Goal: Task Accomplishment & Management: Manage account settings

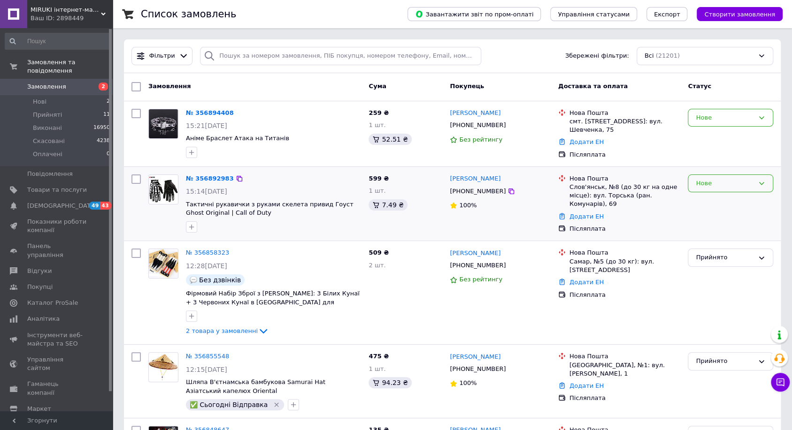
click at [709, 188] on div "Нове" at bounding box center [730, 184] width 85 height 18
click at [709, 203] on li "Прийнято" at bounding box center [730, 202] width 84 height 17
click at [733, 115] on div "Нове" at bounding box center [724, 118] width 58 height 10
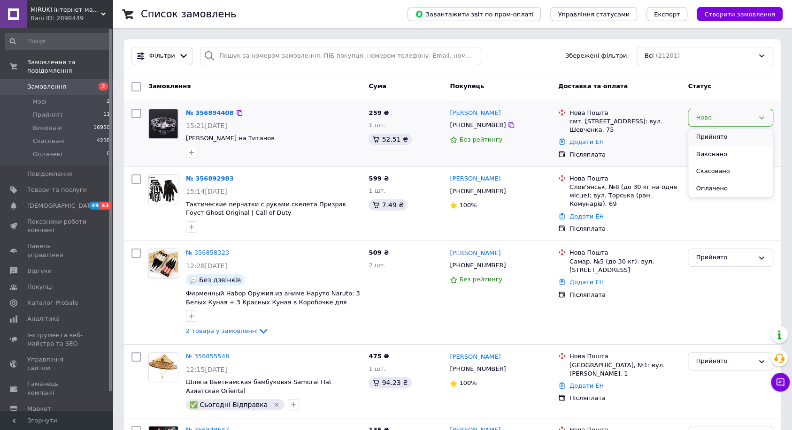
click at [731, 129] on li "Прийнято" at bounding box center [730, 137] width 84 height 17
click at [79, 193] on span "Товари та послуги" at bounding box center [57, 190] width 60 height 8
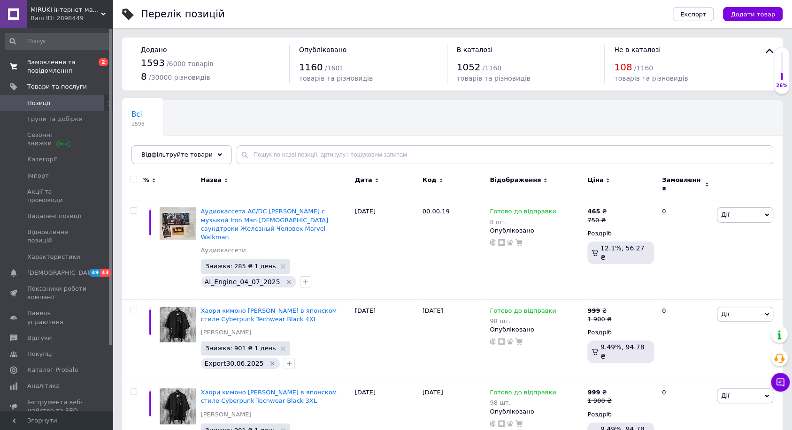
click at [79, 58] on link "Замовлення та повідомлення 0 2" at bounding box center [57, 66] width 115 height 24
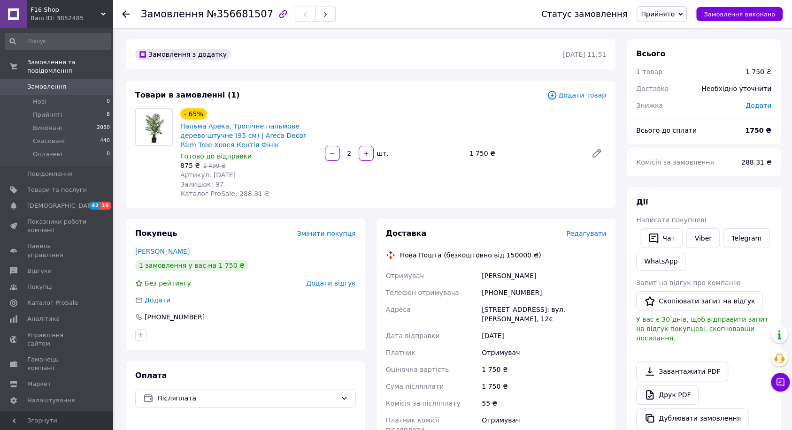
click at [66, 83] on span "Замовлення" at bounding box center [57, 87] width 60 height 8
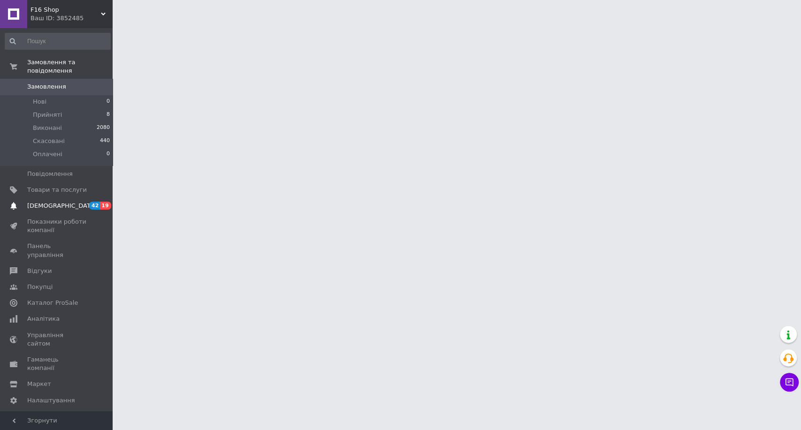
click at [89, 200] on link "Сповіщення 42 19" at bounding box center [57, 206] width 115 height 16
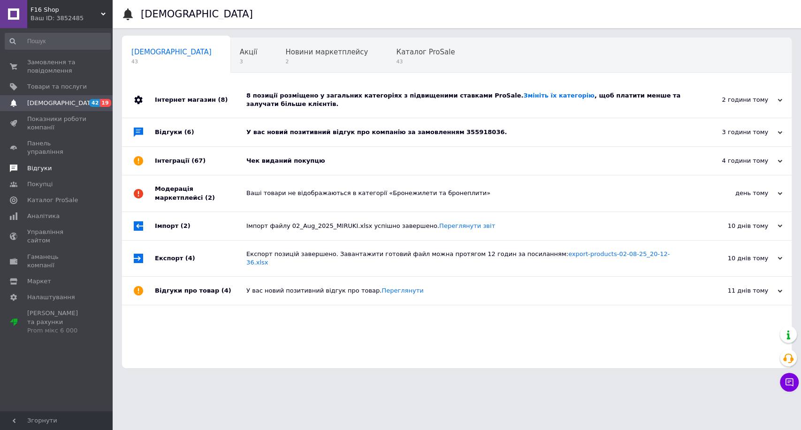
click at [70, 164] on span "Відгуки" at bounding box center [57, 168] width 60 height 8
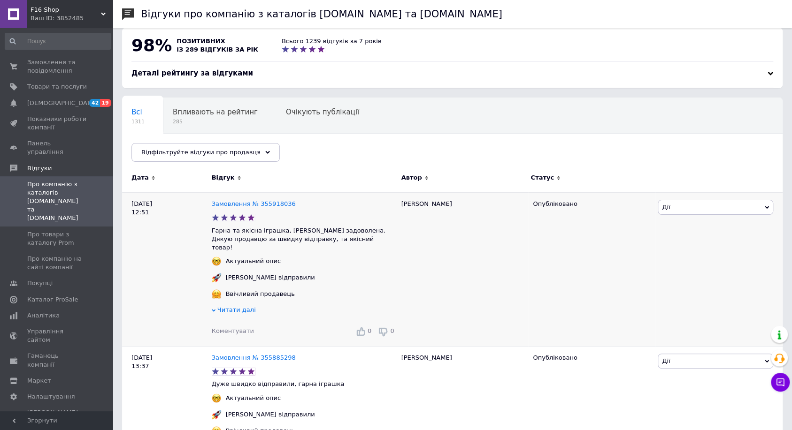
scroll to position [11, 0]
click at [224, 200] on link "Замовлення № 355918036" at bounding box center [254, 202] width 84 height 7
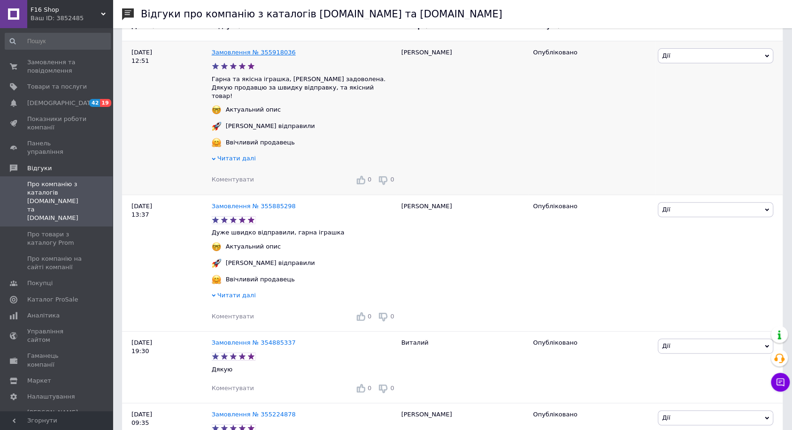
scroll to position [174, 0]
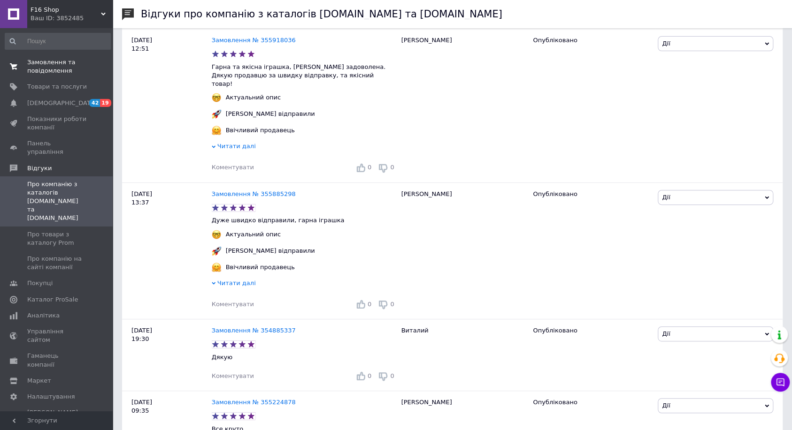
click at [81, 73] on span "Замовлення та повідомлення" at bounding box center [57, 66] width 60 height 17
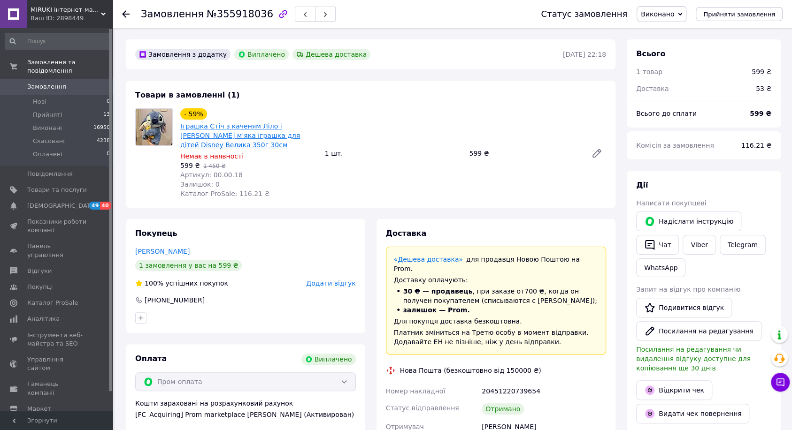
scroll to position [81, 0]
click at [79, 87] on span "Замовлення" at bounding box center [57, 87] width 60 height 8
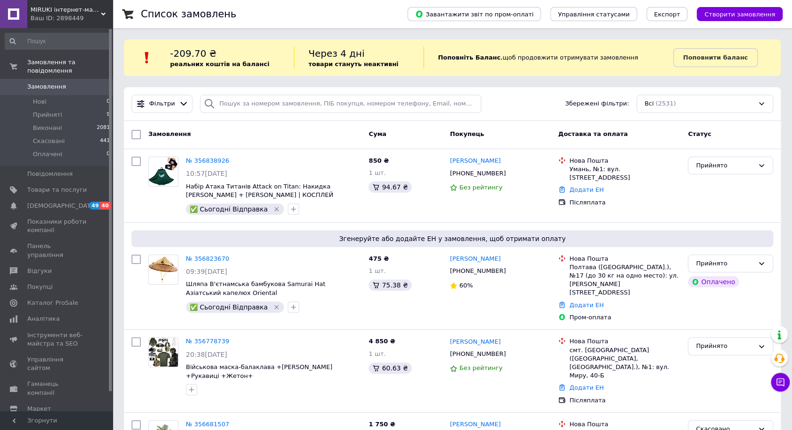
click at [93, 20] on div "Ваш ID: 2898449" at bounding box center [72, 18] width 82 height 8
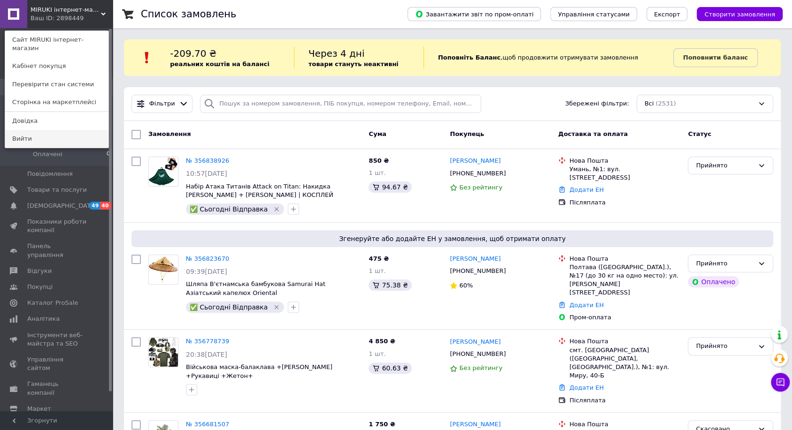
click at [54, 130] on link "Вийти" at bounding box center [56, 139] width 103 height 18
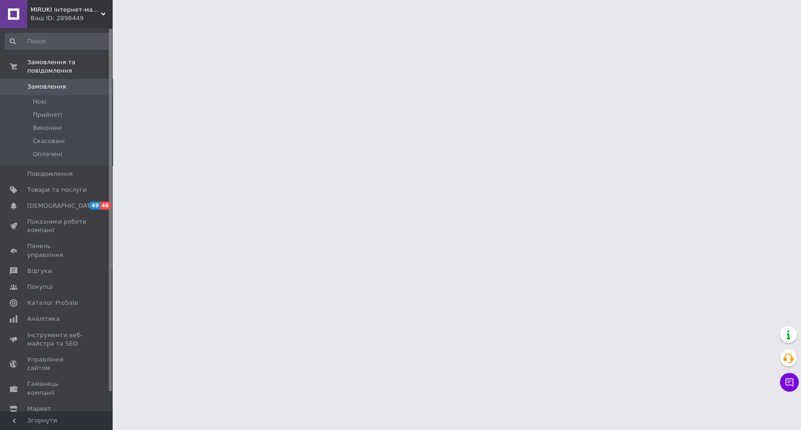
click at [92, 19] on div "Ваш ID: 2898449" at bounding box center [72, 18] width 82 height 8
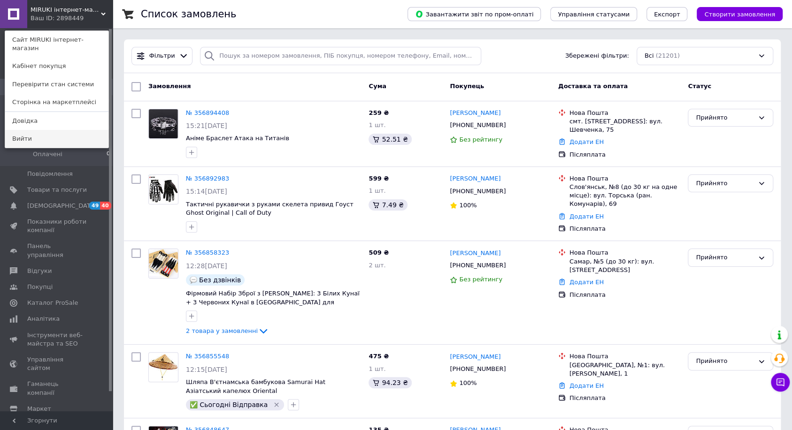
click at [43, 131] on link "Вийти" at bounding box center [56, 139] width 103 height 18
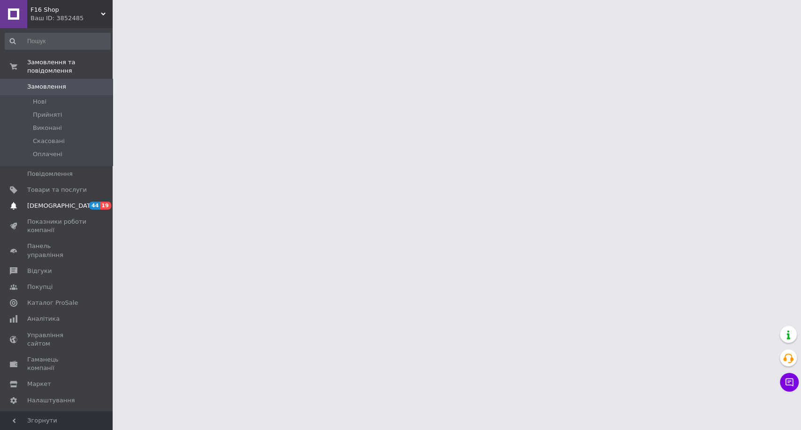
click at [86, 211] on link "[DEMOGRAPHIC_DATA] 44 19" at bounding box center [57, 206] width 115 height 16
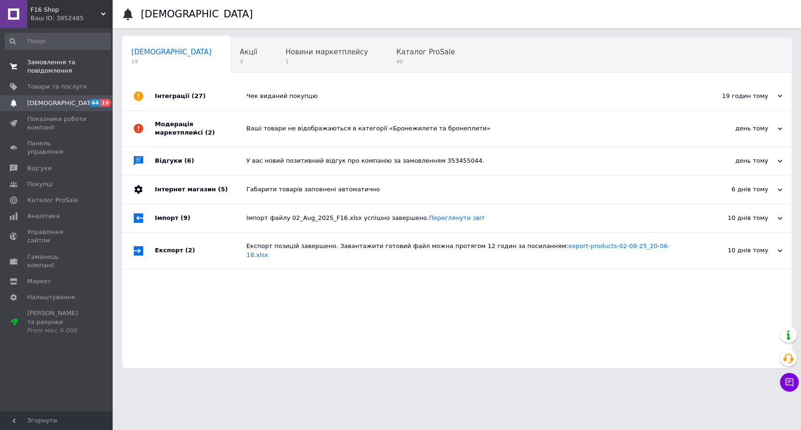
click at [106, 72] on span "0 0" at bounding box center [100, 66] width 26 height 17
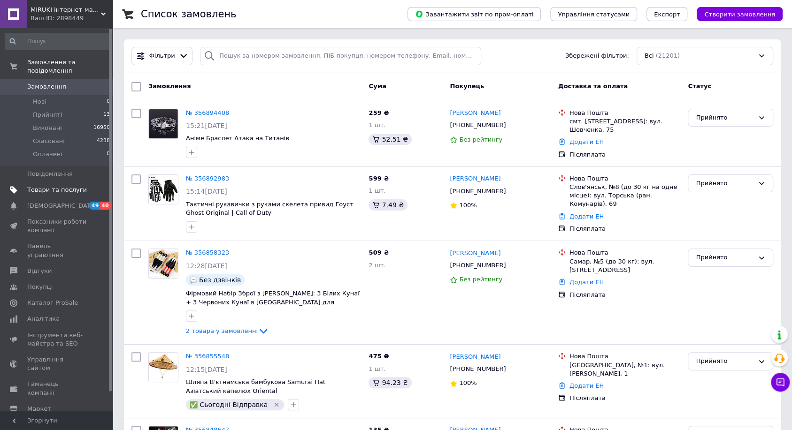
click at [74, 192] on span "Товари та послуги" at bounding box center [57, 190] width 60 height 8
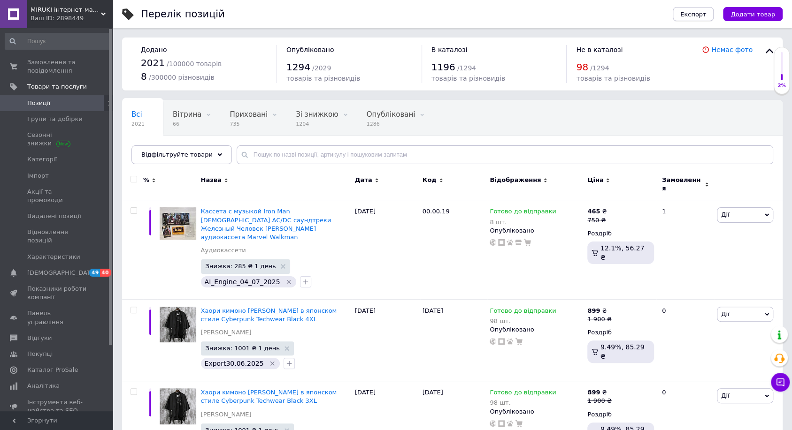
click at [700, 14] on span "Експорт" at bounding box center [693, 14] width 26 height 7
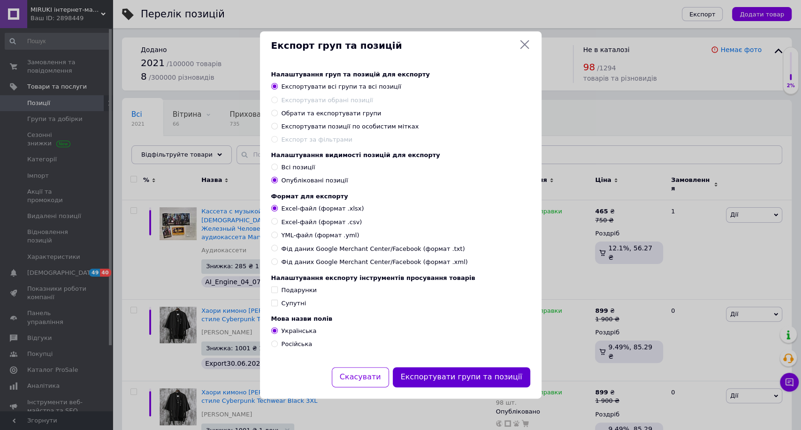
click at [500, 376] on button "Експортувати групи та позиції" at bounding box center [462, 377] width 138 height 20
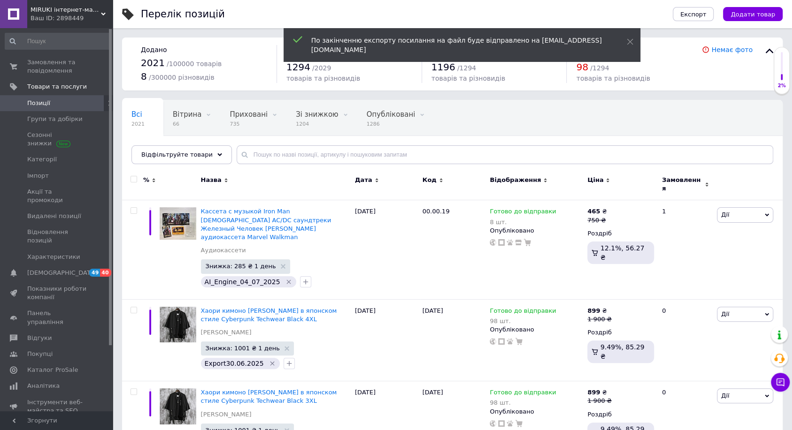
click at [89, 9] on span "MIRUKI інтернет-магазин" at bounding box center [66, 10] width 70 height 8
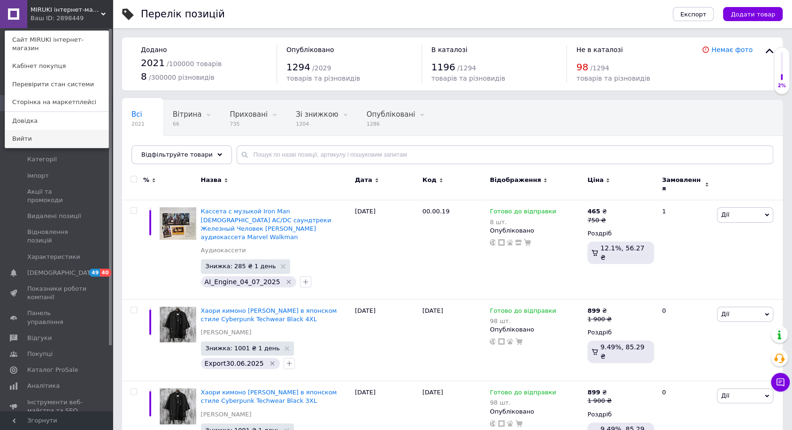
click at [56, 130] on link "Вийти" at bounding box center [56, 139] width 103 height 18
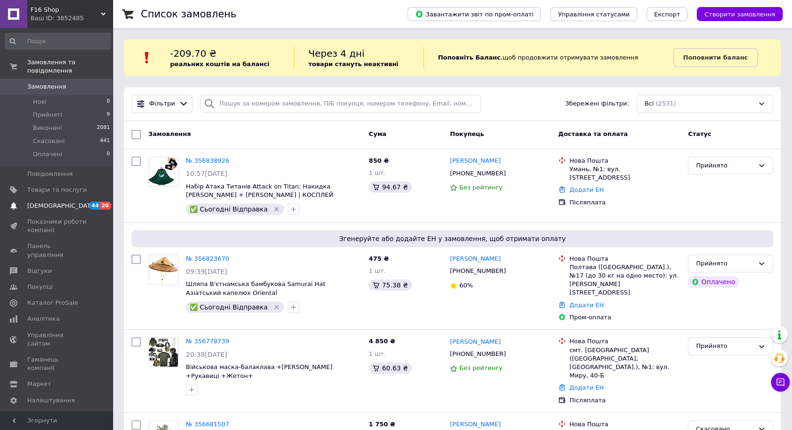
click at [72, 201] on link "Сповіщення 44 20" at bounding box center [57, 206] width 115 height 16
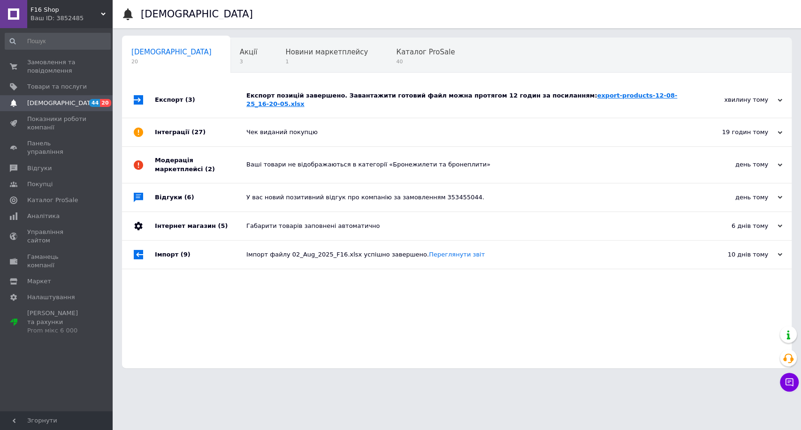
click at [633, 96] on link "export-products-12-08-25_16-20-05.xlsx" at bounding box center [461, 99] width 431 height 15
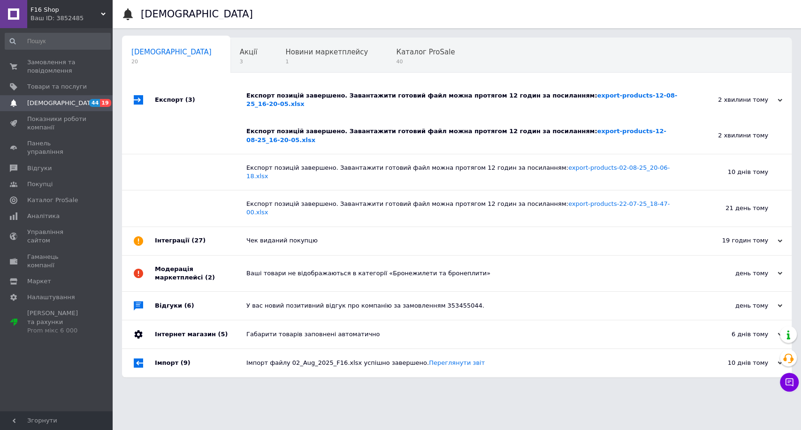
click at [311, 25] on div "[DEMOGRAPHIC_DATA]" at bounding box center [466, 14] width 650 height 28
click at [96, 14] on div "Ваш ID: 3852485" at bounding box center [72, 18] width 82 height 8
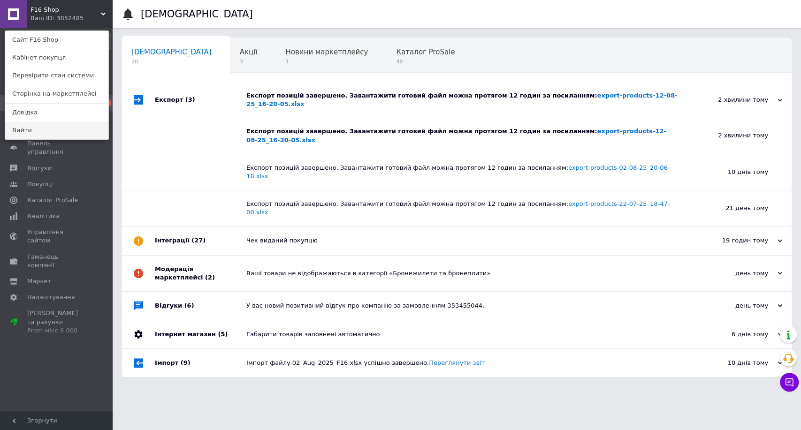
click at [71, 130] on link "Вийти" at bounding box center [56, 131] width 103 height 18
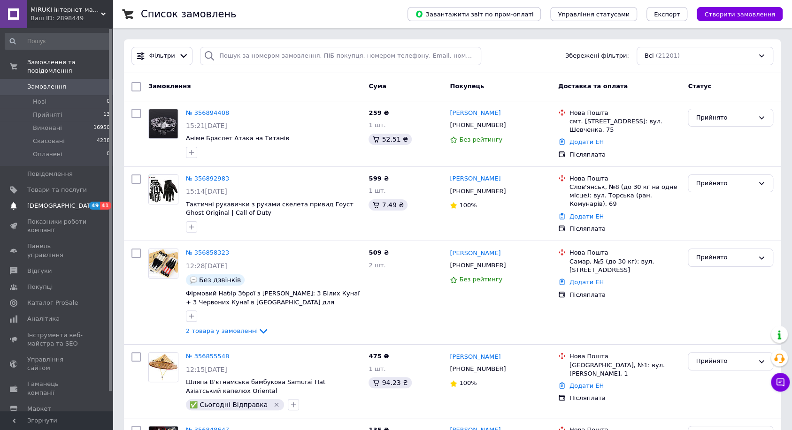
click at [80, 208] on span "[DEMOGRAPHIC_DATA]" at bounding box center [57, 206] width 60 height 8
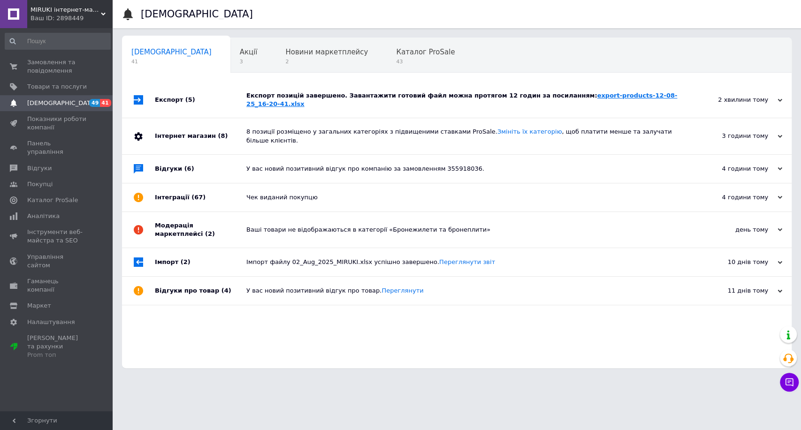
click at [674, 97] on link "export-products-12-08-25_16-20-41.xlsx" at bounding box center [461, 99] width 431 height 15
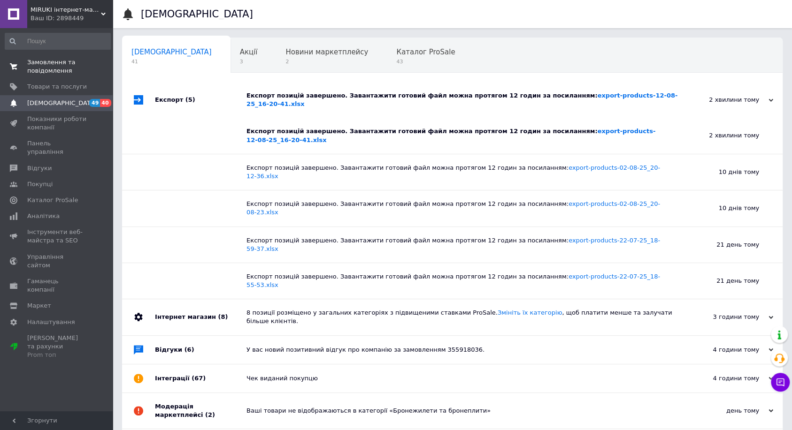
click at [91, 64] on span "0 0" at bounding box center [100, 66] width 26 height 17
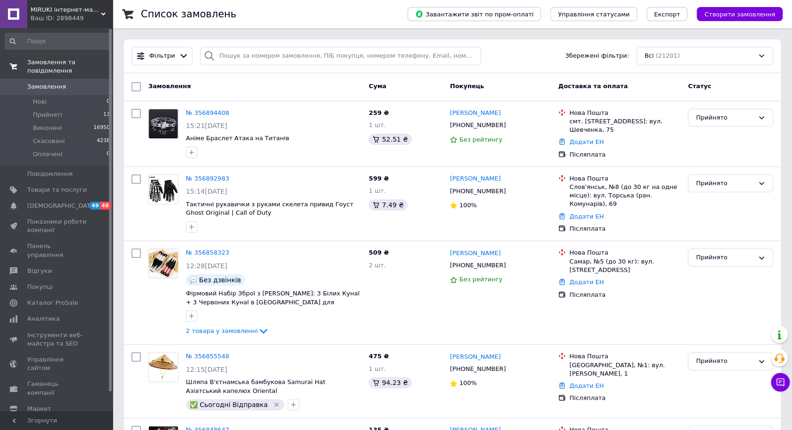
click at [99, 17] on div "Ваш ID: 2898449" at bounding box center [72, 18] width 82 height 8
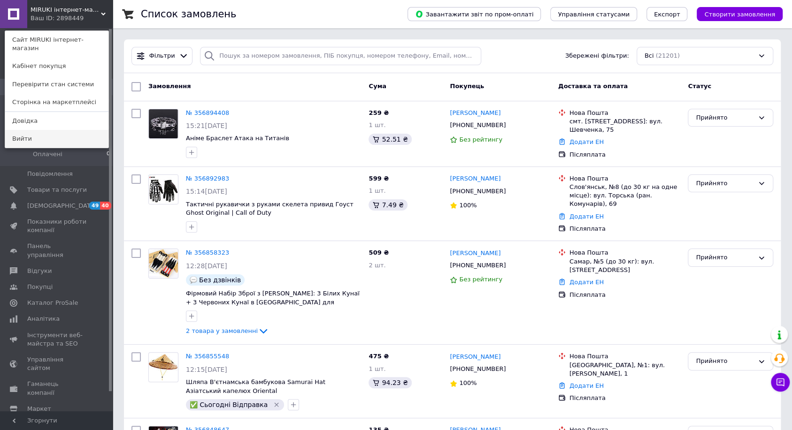
click at [70, 130] on link "Вийти" at bounding box center [56, 139] width 103 height 18
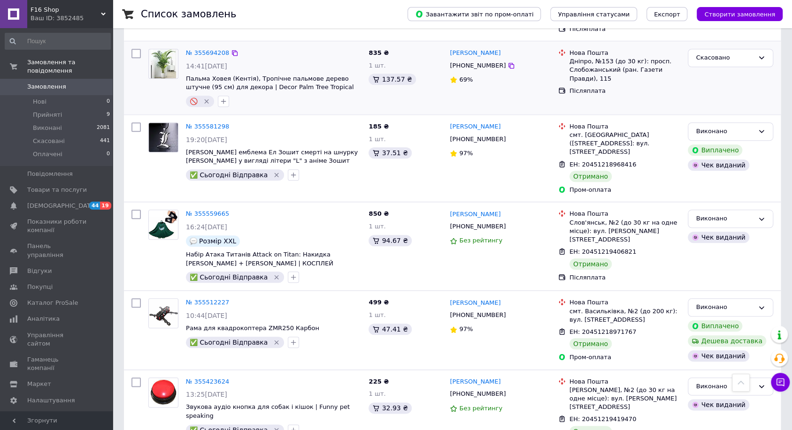
scroll to position [2820, 0]
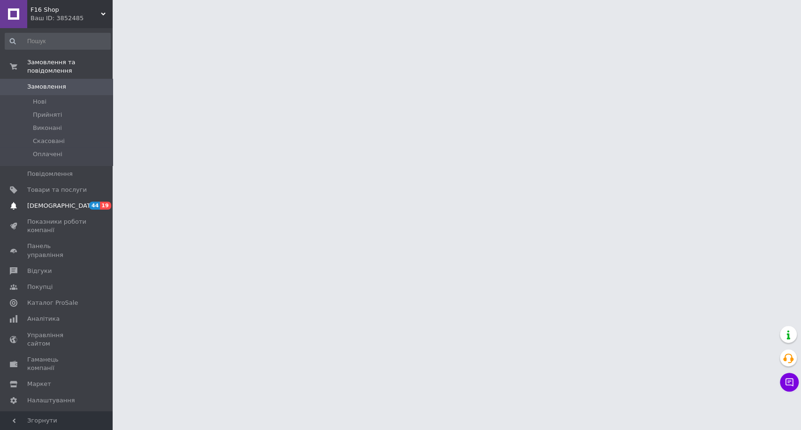
click at [91, 204] on span "44" at bounding box center [94, 206] width 11 height 8
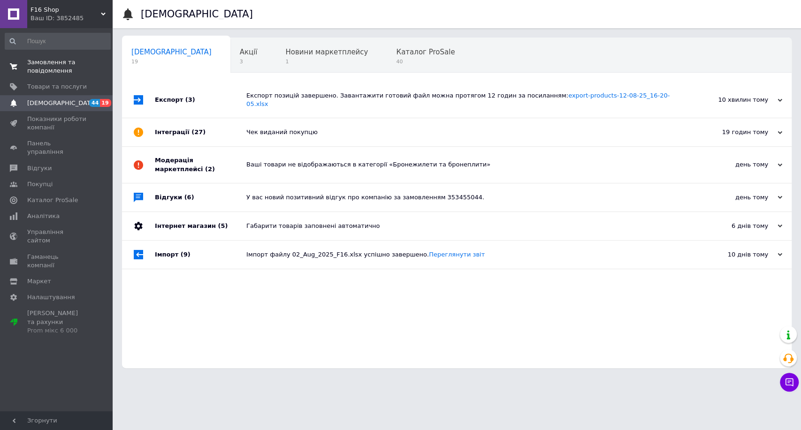
click at [69, 74] on span "Замовлення та повідомлення" at bounding box center [57, 66] width 60 height 17
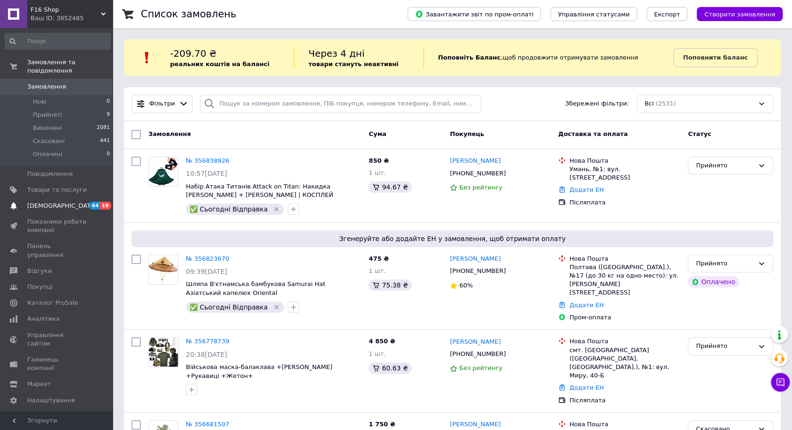
click at [79, 206] on span "[DEMOGRAPHIC_DATA]" at bounding box center [57, 206] width 60 height 8
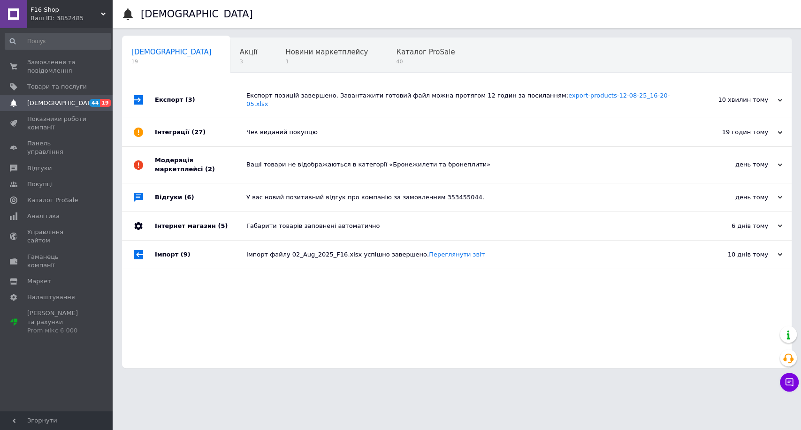
click at [82, 18] on div "Ваш ID: 3852485" at bounding box center [72, 18] width 82 height 8
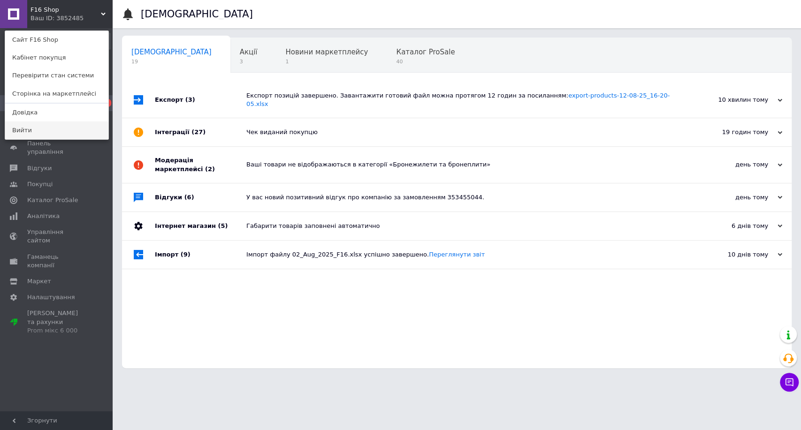
click at [59, 126] on link "Вийти" at bounding box center [56, 131] width 103 height 18
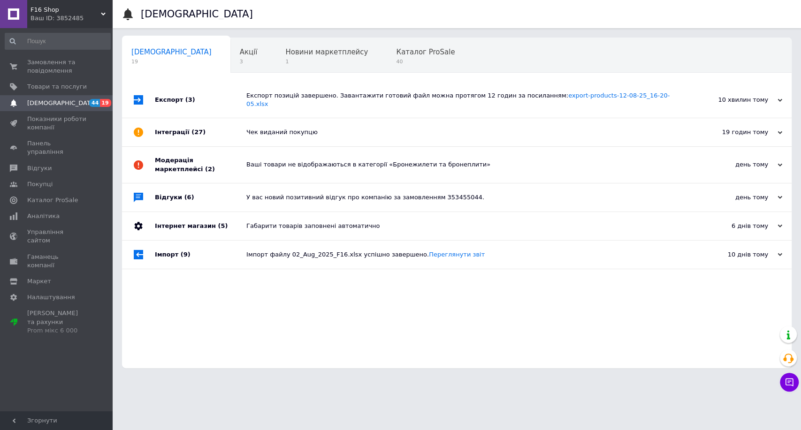
click at [88, 15] on div "Ваш ID: 3852485" at bounding box center [72, 18] width 82 height 8
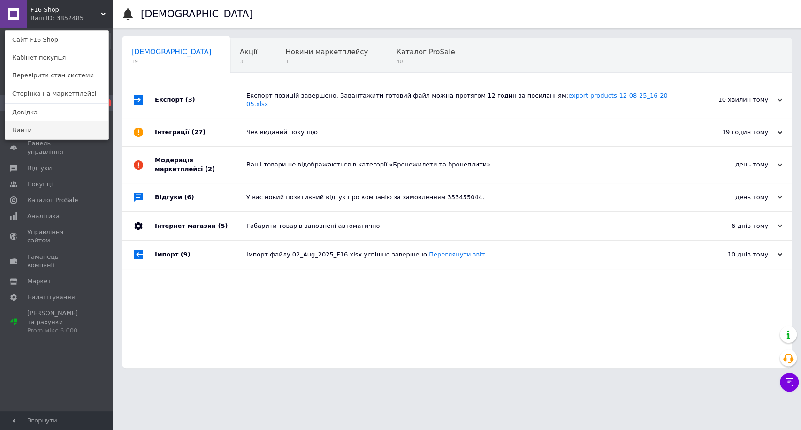
click at [70, 128] on link "Вийти" at bounding box center [56, 131] width 103 height 18
